Goal: Task Accomplishment & Management: Use online tool/utility

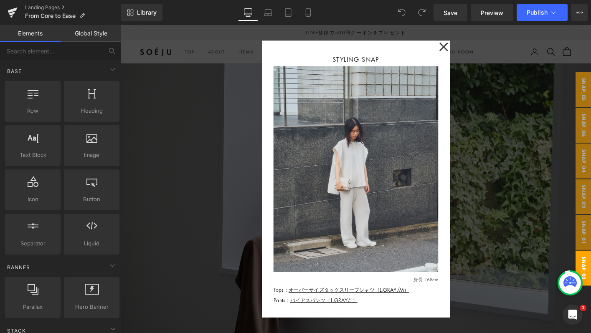
click at [205, 246] on div at bounding box center [373, 190] width 505 height 331
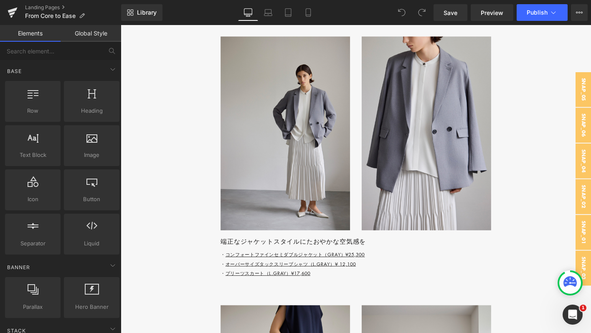
scroll to position [2130, 0]
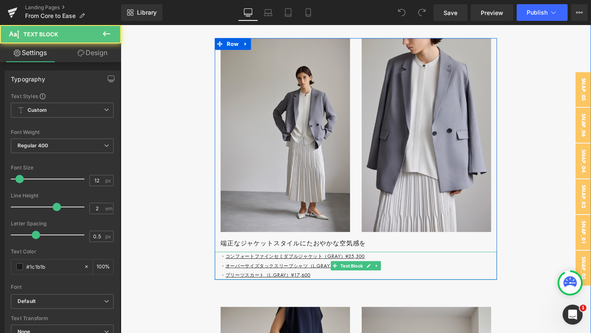
click at [334, 293] on p "・ コンフォートファインセミダブルジャケット（GRAY）¥25,300 ・ オーバーサイズタックスリーブシャツ（L.GRAY）¥ 12,100 ・ プリーツス…" at bounding box center [376, 284] width 297 height 30
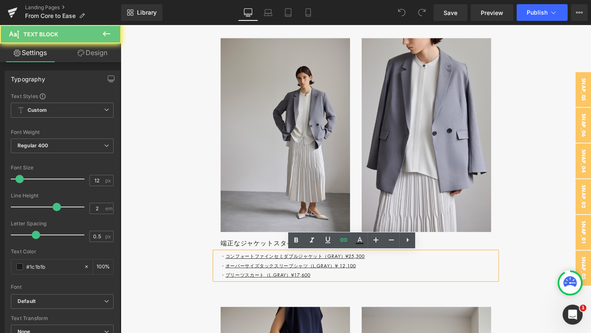
click at [334, 293] on p "・ コンフォートファインセミダブルジャケット（GRAY）¥25,300 ・ オーバーサイズタックスリーブシャツ（L.GRAY）¥ 12,100 ・ プリーツス…" at bounding box center [376, 284] width 297 height 30
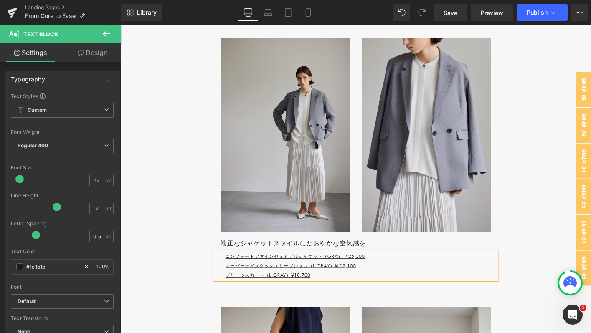
click at [391, 274] on p "・ コンフォートファインセミダブルジャケット（GRAY）¥25,300 ・ オーバーサイズタックスリーブシャツ（L.GRAY）¥ 12,100 ・ プリーツス…" at bounding box center [376, 284] width 297 height 30
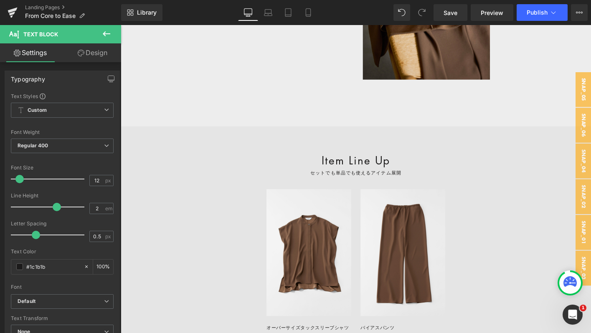
scroll to position [861, 0]
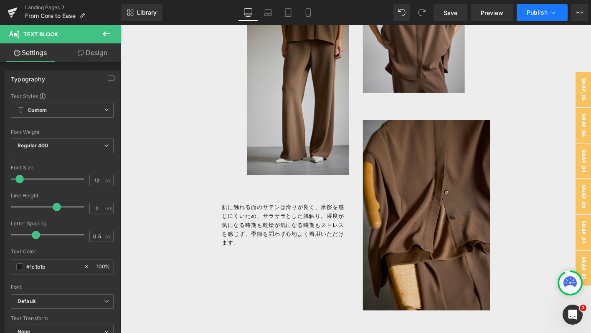
click at [525, 14] on button "Publish" at bounding box center [542, 12] width 51 height 17
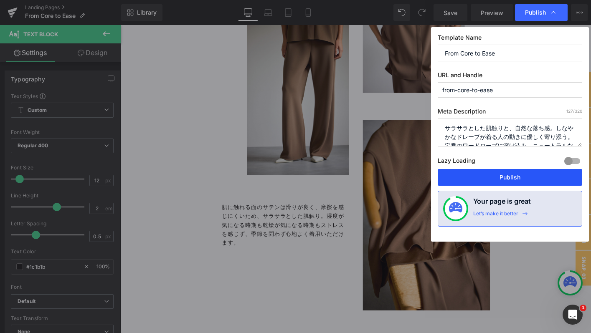
click at [453, 182] on button "Publish" at bounding box center [510, 177] width 144 height 17
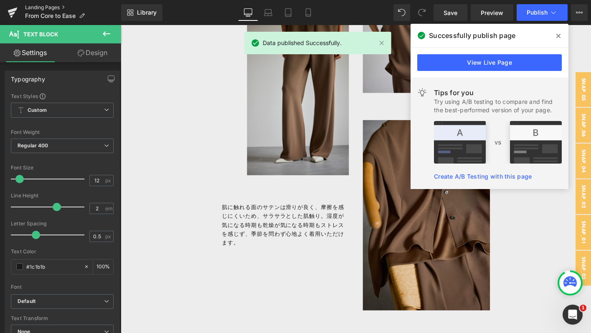
click at [48, 5] on link "Landing Pages" at bounding box center [73, 7] width 96 height 7
